Goal: Task Accomplishment & Management: Use online tool/utility

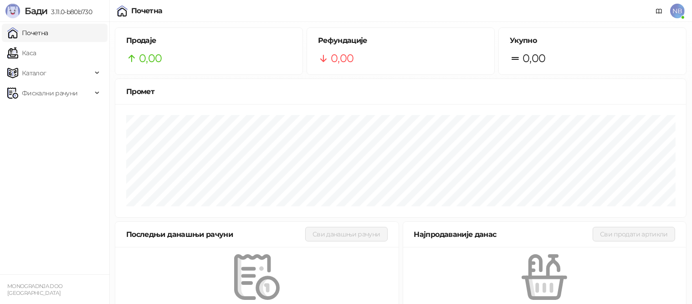
click at [677, 10] on span "NB" at bounding box center [677, 11] width 15 height 15
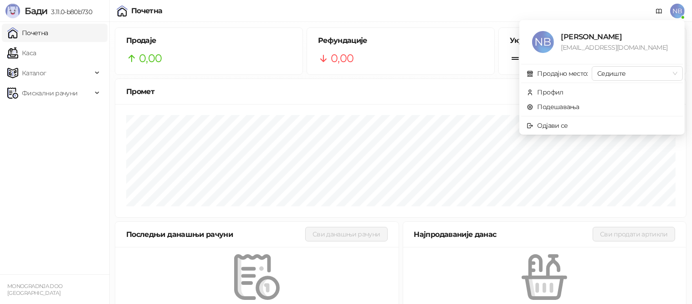
click at [350, 85] on div "Промет" at bounding box center [400, 92] width 571 height 26
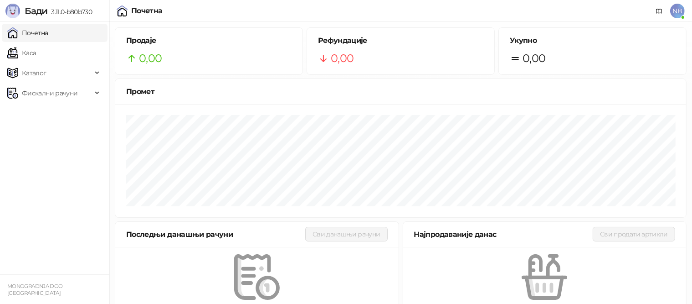
click at [685, 9] on span "NB" at bounding box center [677, 11] width 15 height 15
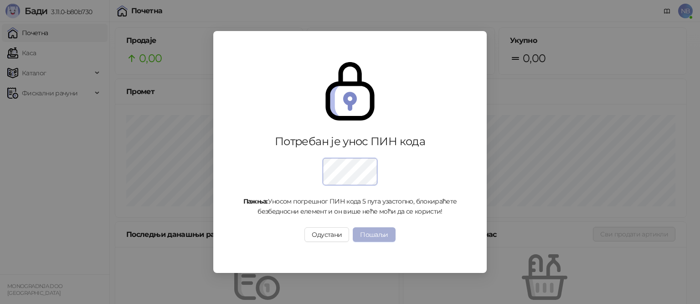
click at [371, 238] on button "Пошаљи" at bounding box center [374, 234] width 42 height 15
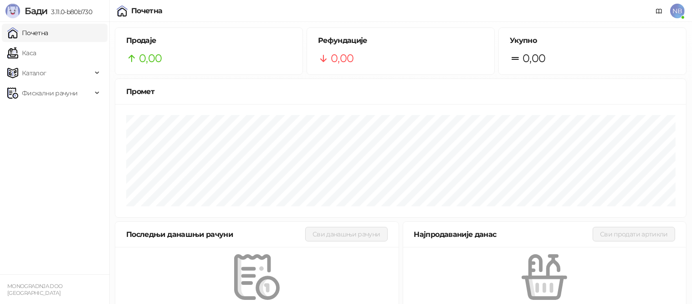
click at [672, 10] on span "NB" at bounding box center [677, 11] width 15 height 15
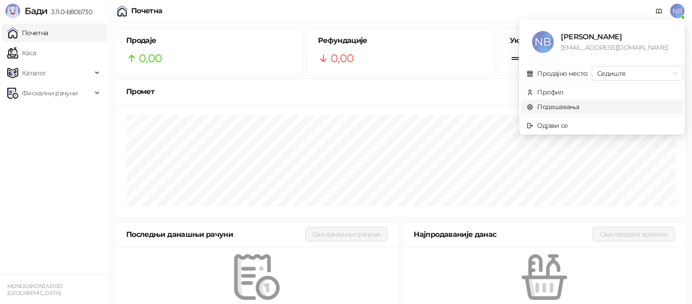
click at [564, 103] on link "Подешавања" at bounding box center [553, 107] width 53 height 8
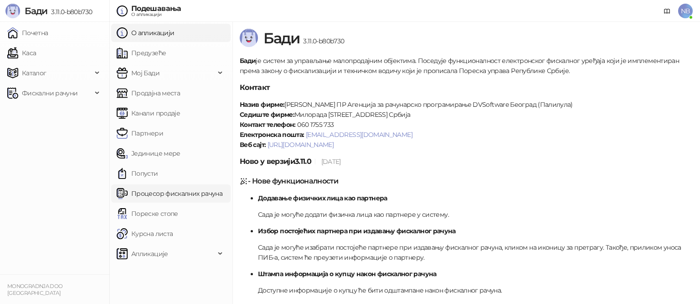
click at [156, 191] on link "Процесор фискалних рачуна" at bounding box center [170, 193] width 106 height 18
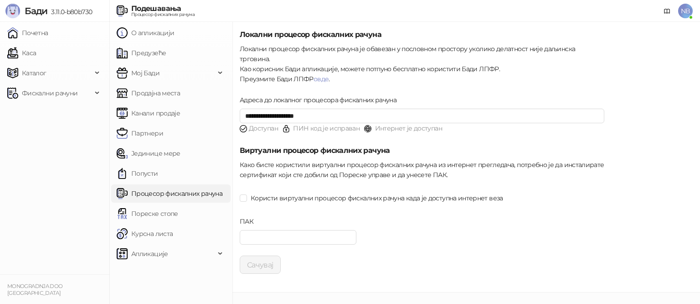
type input "**********"
click at [31, 93] on span "Фискални рачуни" at bounding box center [50, 93] width 56 height 18
click at [40, 112] on link "Издати рачуни" at bounding box center [41, 113] width 61 height 18
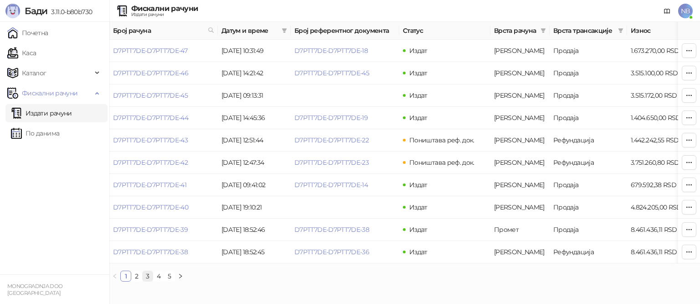
click at [150, 281] on link "3" at bounding box center [148, 276] width 10 height 10
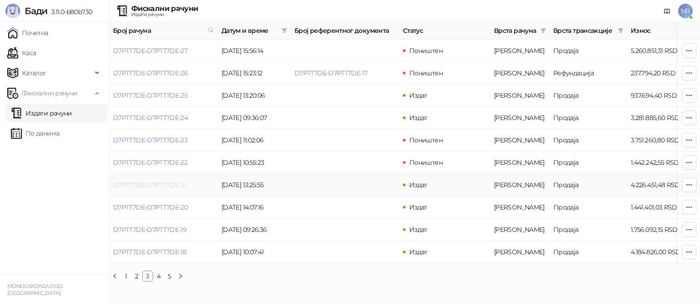
click at [147, 184] on link "D7PTT7DE-D7PTT7DE-21" at bounding box center [149, 184] width 73 height 8
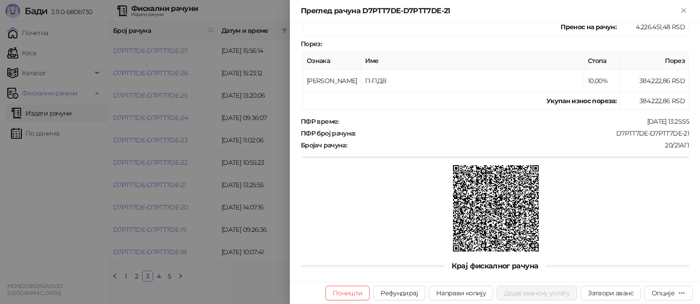
scroll to position [275, 0]
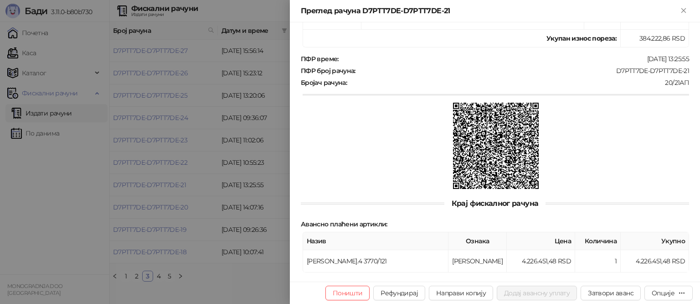
click at [390, 232] on th "Назив" at bounding box center [375, 241] width 145 height 18
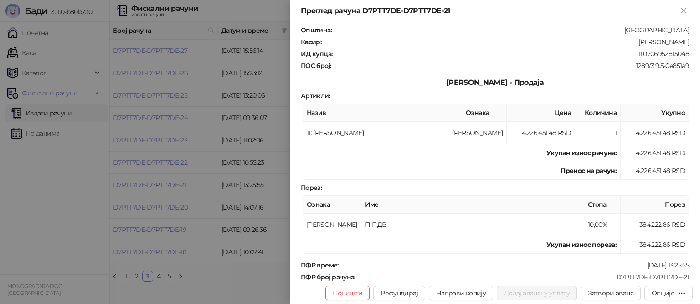
scroll to position [47, 0]
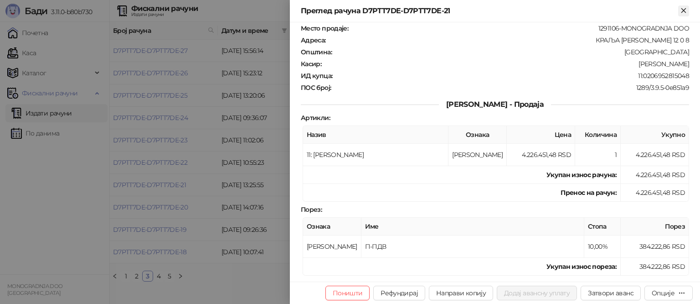
click at [683, 9] on icon "Close" at bounding box center [684, 10] width 8 height 8
